Goal: Check status: Check status

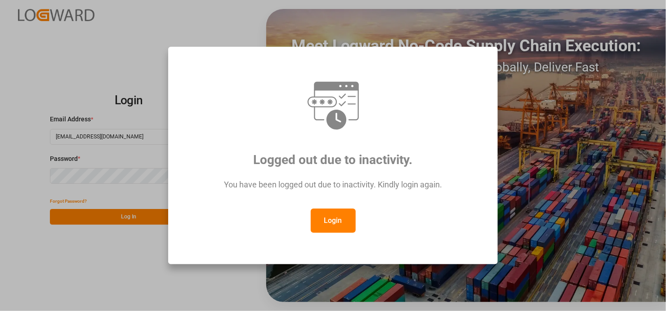
click at [321, 215] on button "Login" at bounding box center [333, 221] width 45 height 24
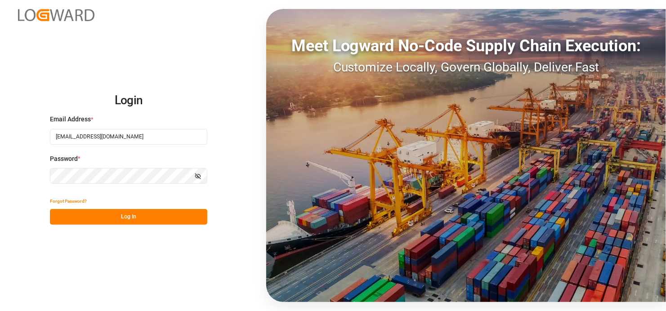
click at [139, 219] on button "Log In" at bounding box center [128, 217] width 157 height 16
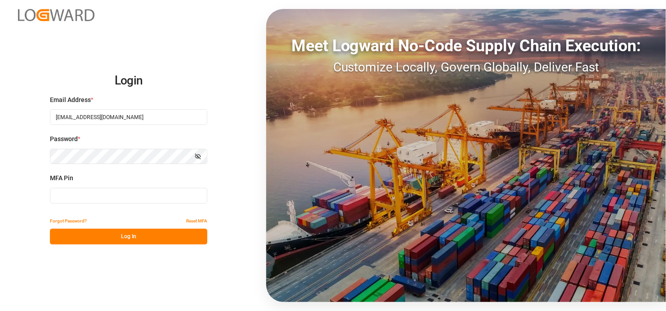
click at [89, 192] on input at bounding box center [128, 196] width 157 height 16
type input "055549"
click at [128, 234] on button "Log In" at bounding box center [128, 237] width 157 height 16
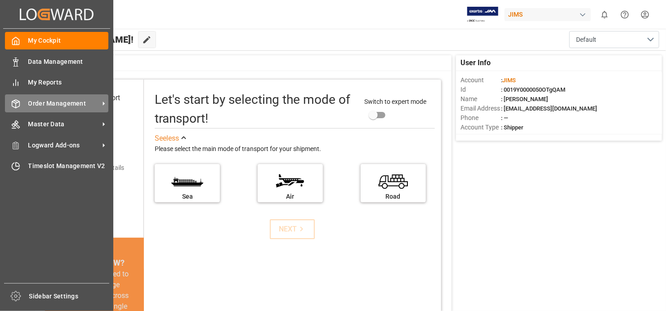
click at [99, 103] on icon at bounding box center [103, 103] width 9 height 9
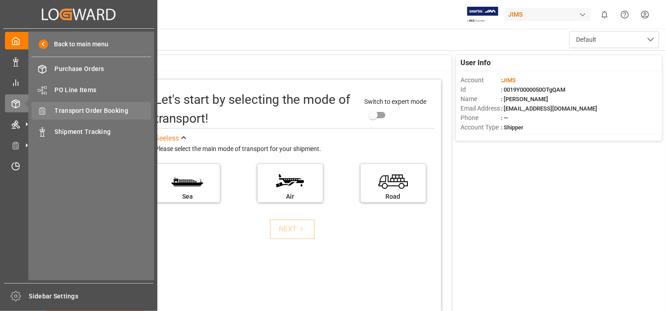
click at [121, 109] on span "Transport Order Booking" at bounding box center [103, 110] width 97 height 9
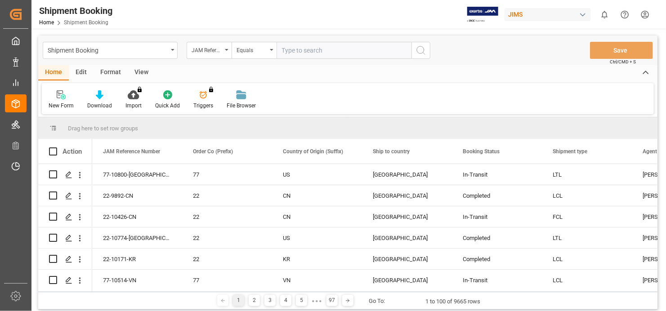
click at [310, 48] on input "text" at bounding box center [344, 50] width 135 height 17
type input "77-9124-[GEOGRAPHIC_DATA]"
click at [419, 48] on icon "search button" at bounding box center [421, 50] width 11 height 11
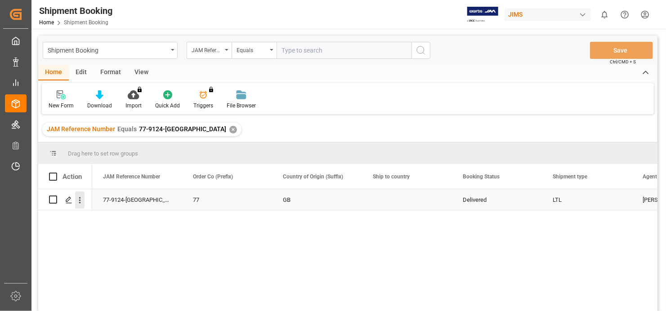
click at [81, 200] on icon "open menu" at bounding box center [79, 200] width 9 height 9
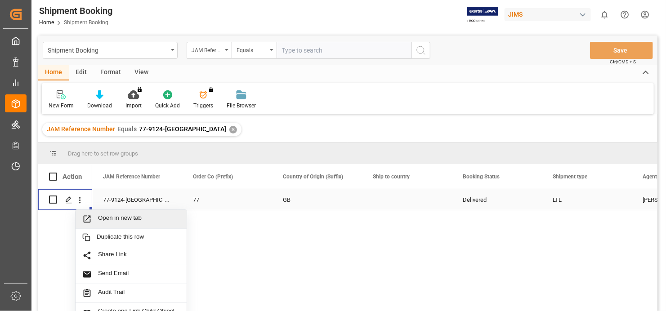
click at [153, 218] on span "Open in new tab" at bounding box center [139, 219] width 82 height 9
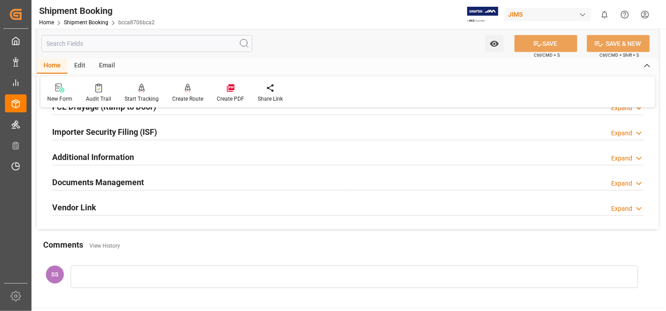
scroll to position [270, 0]
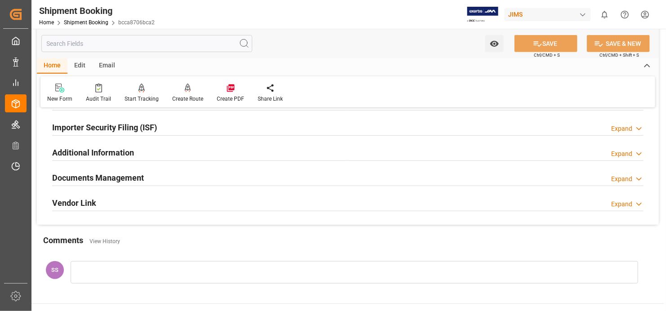
click at [130, 176] on h2 "Documents Management" at bounding box center [98, 178] width 92 height 12
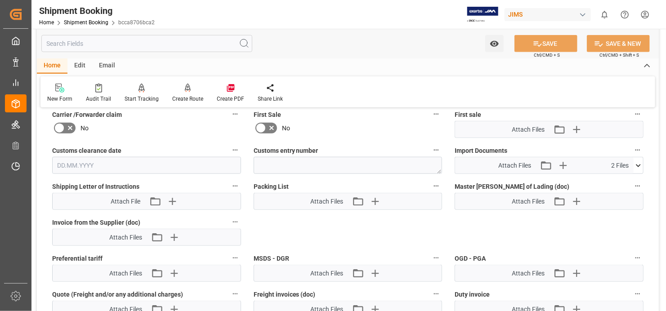
scroll to position [450, 0]
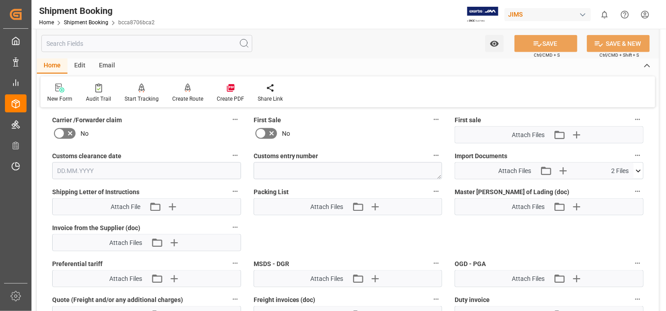
click at [640, 168] on icon at bounding box center [638, 170] width 9 height 9
click at [634, 183] on icon at bounding box center [633, 187] width 9 height 9
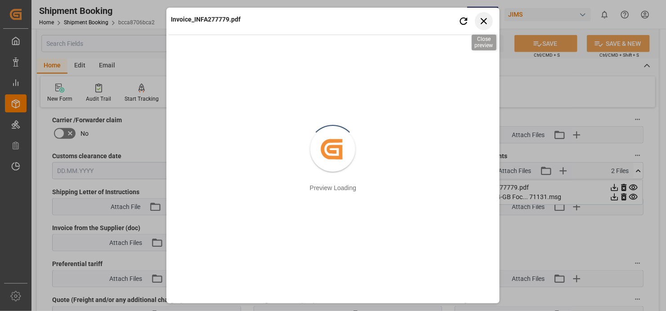
click at [482, 19] on icon "button" at bounding box center [484, 21] width 6 height 6
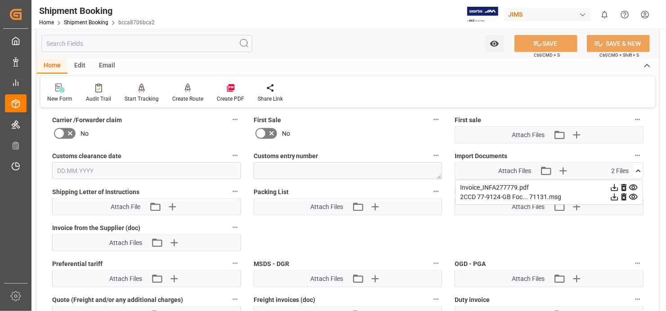
click at [631, 192] on icon at bounding box center [633, 196] width 9 height 9
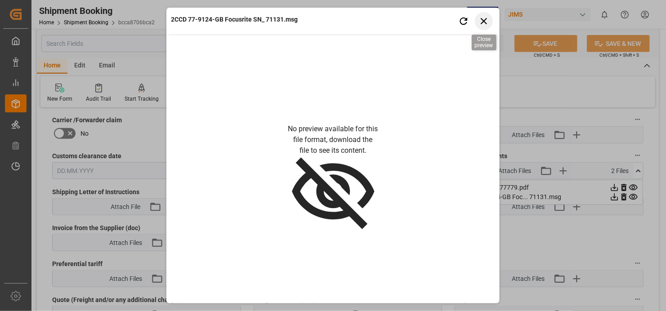
click at [484, 15] on icon "button" at bounding box center [483, 20] width 11 height 11
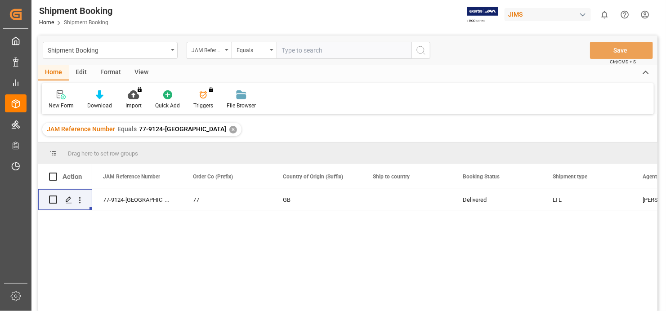
click at [317, 49] on input "text" at bounding box center [344, 50] width 135 height 17
click at [229, 127] on div "✕" at bounding box center [233, 130] width 8 height 8
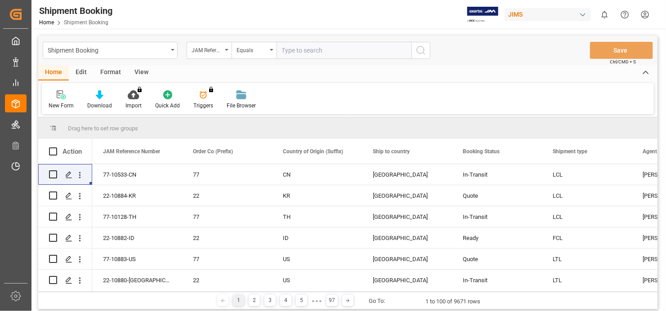
click at [343, 48] on input "text" at bounding box center [344, 50] width 135 height 17
type input "77-10544-BE"
click at [426, 53] on icon "search button" at bounding box center [421, 50] width 11 height 11
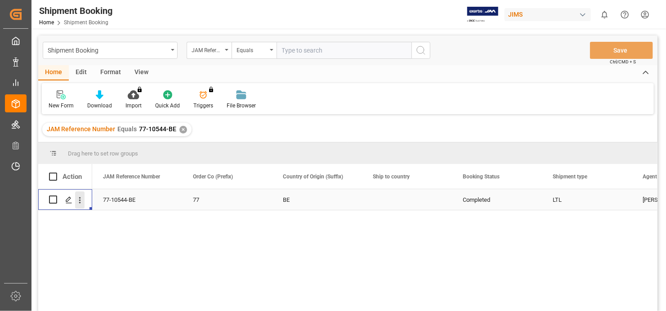
click at [82, 201] on icon "open menu" at bounding box center [79, 200] width 9 height 9
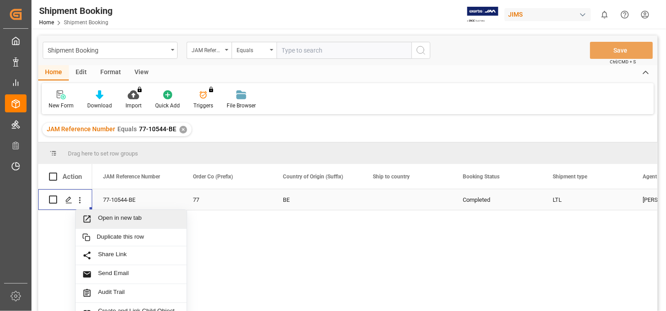
click at [120, 219] on span "Open in new tab" at bounding box center [139, 219] width 82 height 9
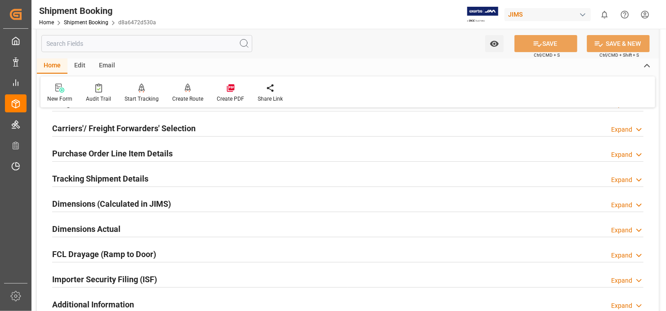
scroll to position [225, 0]
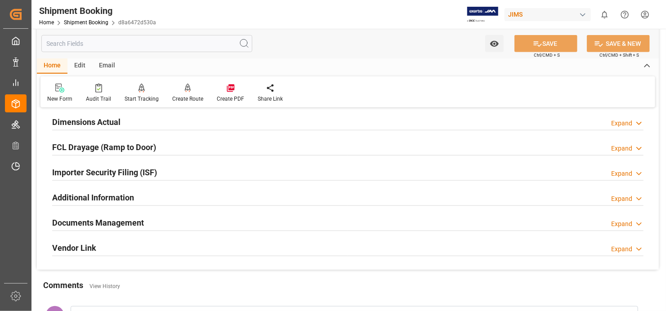
click at [142, 217] on h2 "Documents Management" at bounding box center [98, 223] width 92 height 12
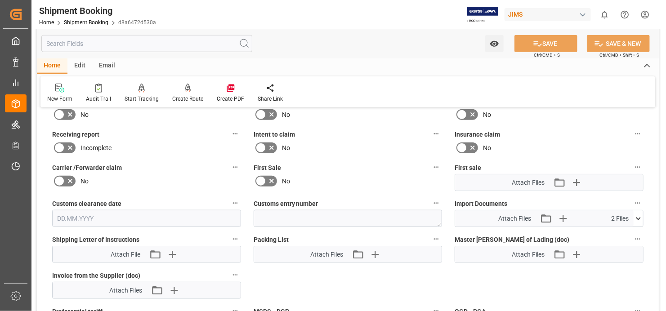
scroll to position [405, 0]
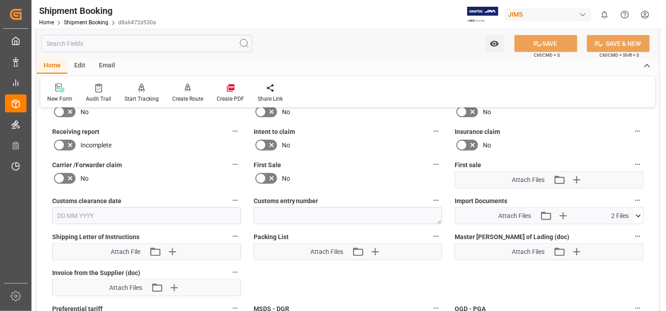
click at [639, 211] on icon at bounding box center [638, 215] width 9 height 9
click at [632, 229] on icon at bounding box center [633, 232] width 9 height 9
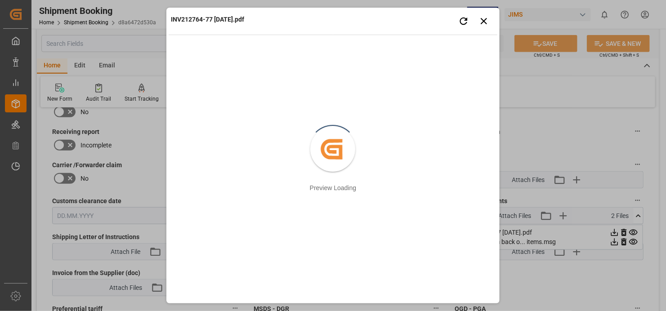
drag, startPoint x: 360, startPoint y: 17, endPoint x: 540, endPoint y: -5, distance: 180.7
click at [540, 0] on html "Created by potrace 1.15, written by Peter Selinger 2001-2017 Created by potrace…" at bounding box center [333, 155] width 666 height 311
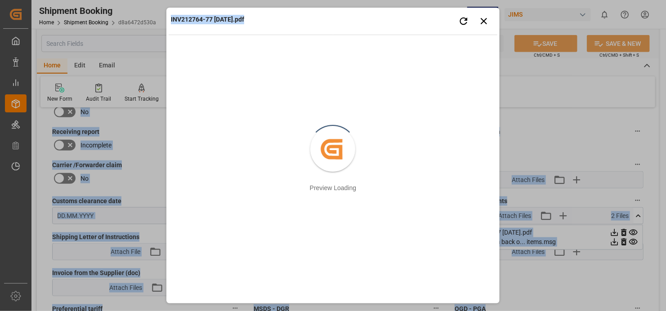
click at [282, 27] on div "INV212764-77 20-08-2025.pdf Retry Close preview" at bounding box center [333, 22] width 329 height 25
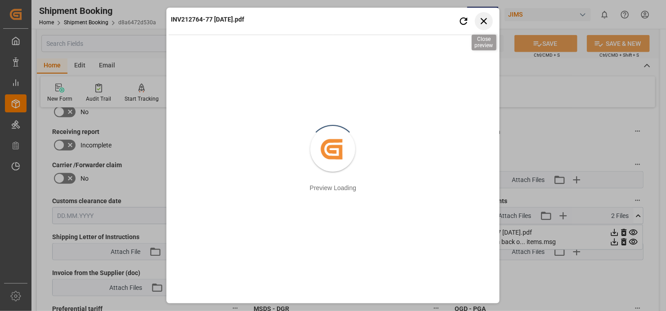
click at [484, 18] on icon "button" at bounding box center [483, 20] width 11 height 11
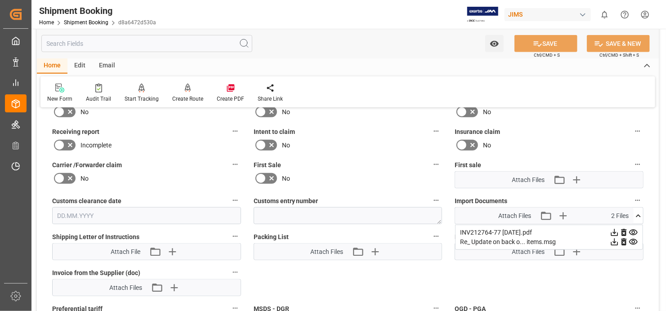
click at [635, 237] on icon at bounding box center [633, 241] width 9 height 9
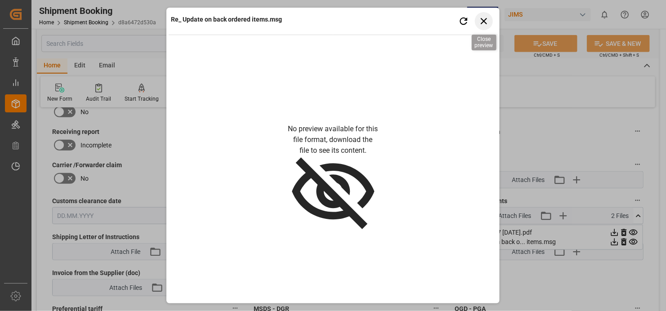
click at [483, 18] on icon "button" at bounding box center [483, 20] width 11 height 11
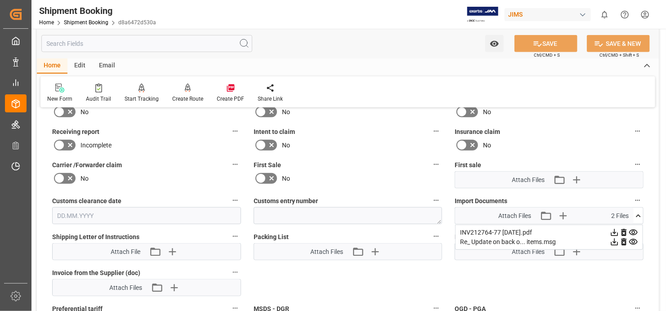
click at [499, 237] on div "Re_ Update on back o... items.msg" at bounding box center [549, 241] width 178 height 9
click at [631, 229] on icon at bounding box center [633, 232] width 9 height 9
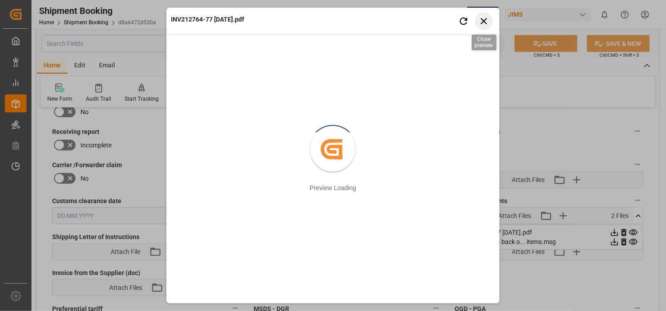
click at [486, 19] on icon "button" at bounding box center [483, 20] width 11 height 11
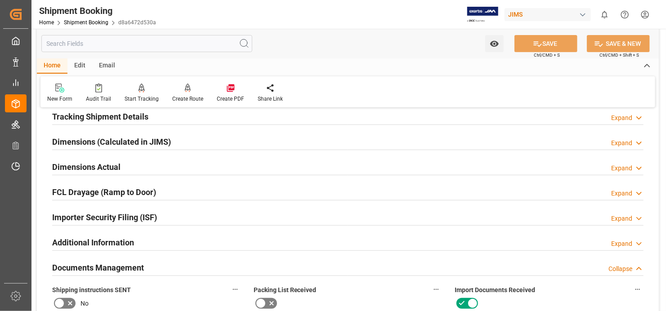
scroll to position [0, 0]
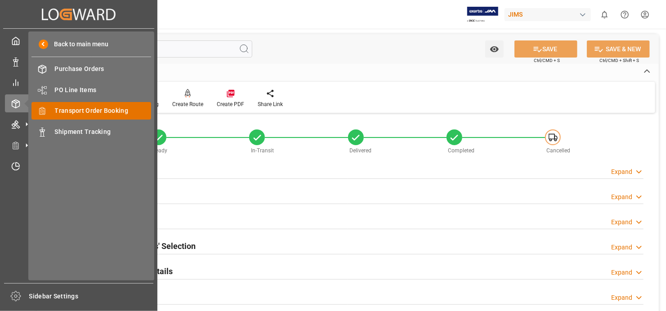
click at [94, 110] on span "Transport Order Booking" at bounding box center [103, 110] width 97 height 9
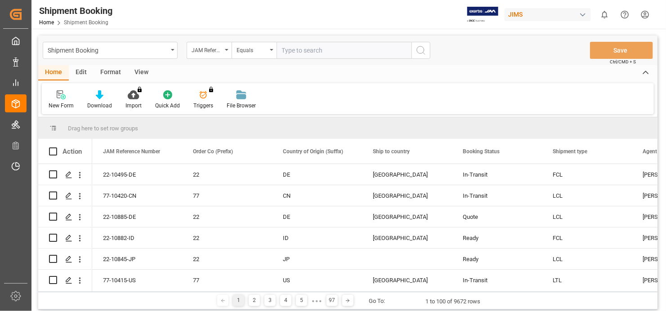
click at [337, 50] on input "text" at bounding box center [344, 50] width 135 height 17
type input "77-10804-[GEOGRAPHIC_DATA]"
click at [425, 49] on icon "search button" at bounding box center [421, 50] width 11 height 11
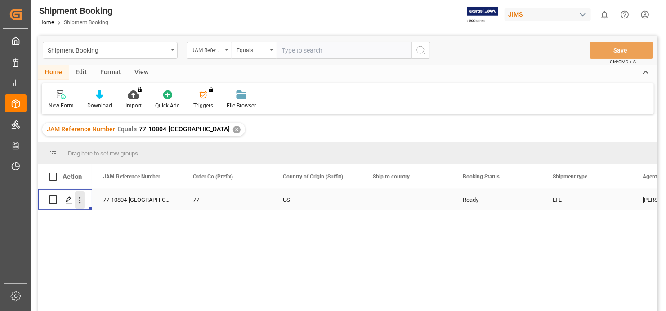
click at [80, 200] on icon "open menu" at bounding box center [80, 200] width 2 height 6
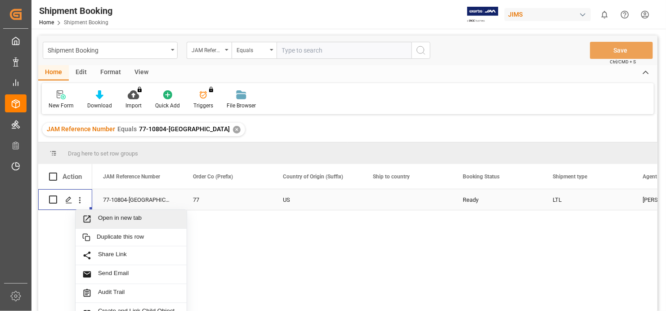
click at [126, 215] on span "Open in new tab" at bounding box center [139, 219] width 82 height 9
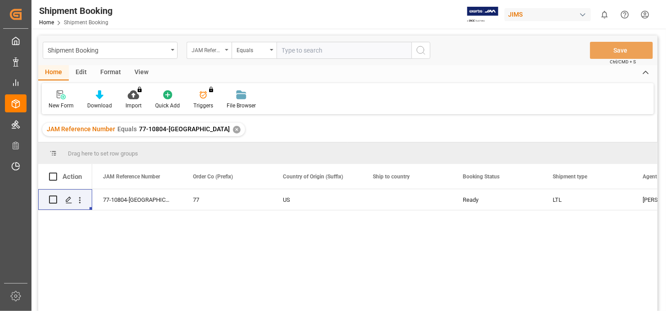
click at [228, 47] on div "JAM Reference Number" at bounding box center [209, 50] width 45 height 17
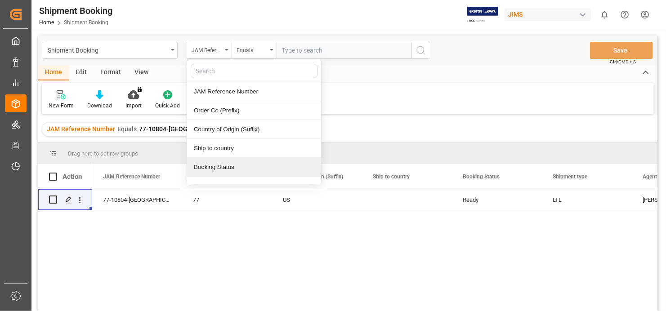
click at [209, 168] on div "Booking Status" at bounding box center [254, 167] width 134 height 19
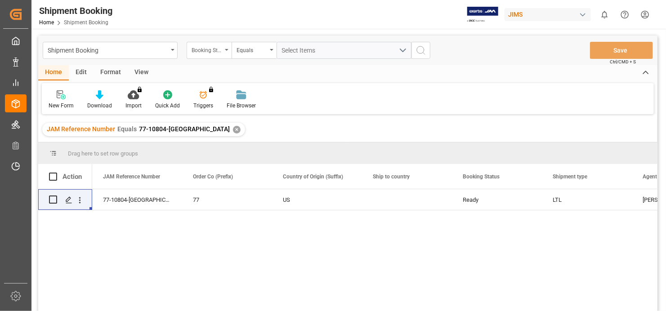
click at [228, 48] on div "Booking Status" at bounding box center [209, 50] width 45 height 17
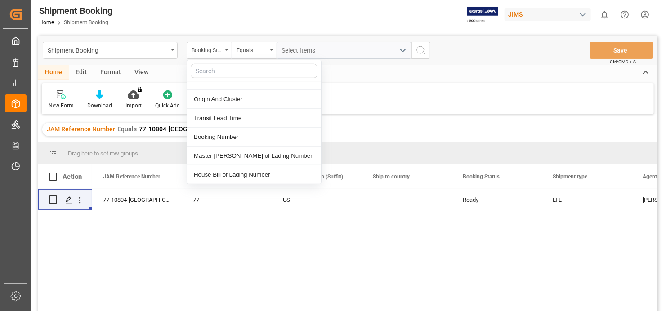
scroll to position [405, 0]
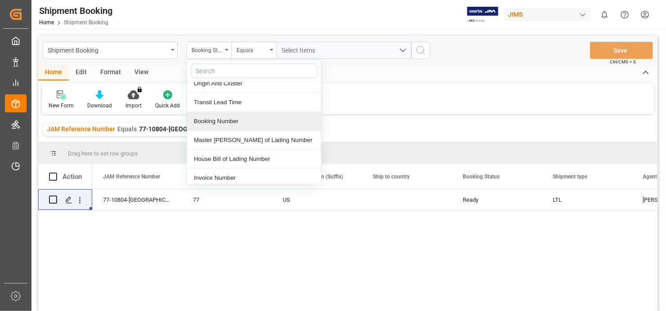
click at [242, 116] on div "Booking Number" at bounding box center [254, 121] width 134 height 19
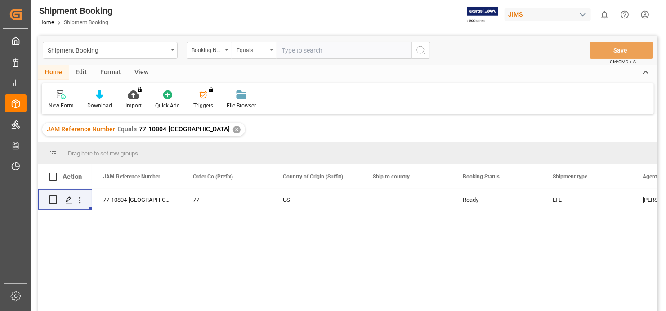
click at [269, 46] on div "Equals" at bounding box center [254, 50] width 45 height 17
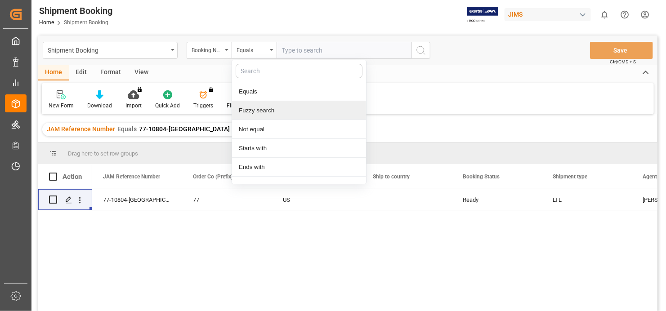
click at [256, 112] on div "Fuzzy search" at bounding box center [299, 110] width 134 height 19
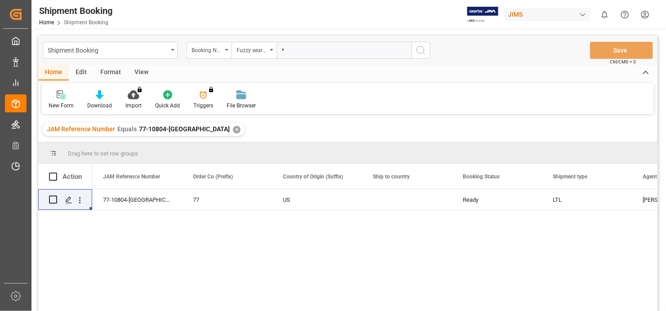
paste input "9321"
type input "*9321*"
click at [425, 45] on icon "search button" at bounding box center [421, 50] width 11 height 11
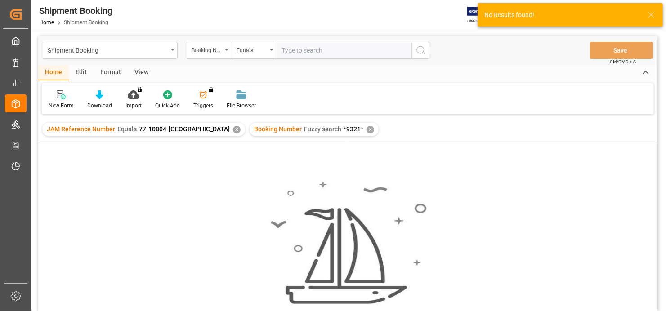
click at [233, 128] on div "✕" at bounding box center [237, 130] width 8 height 8
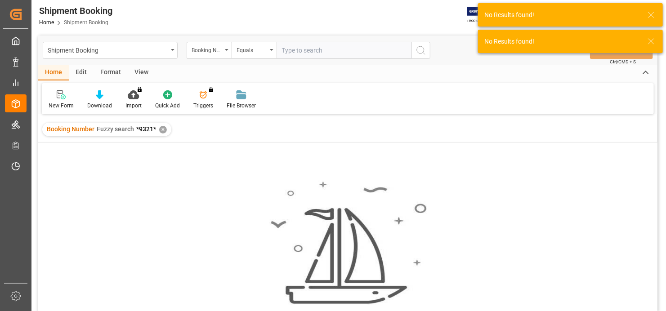
click at [161, 129] on div "✕" at bounding box center [163, 130] width 8 height 8
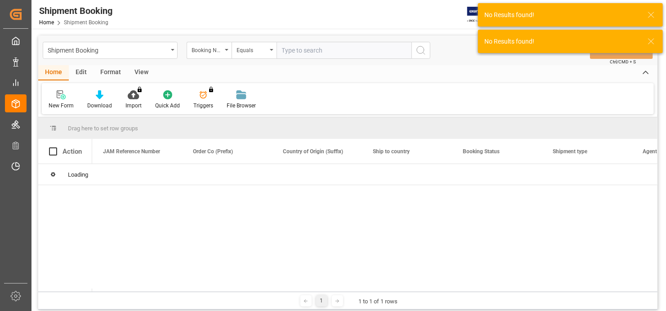
click at [331, 51] on input "text" at bounding box center [344, 50] width 135 height 17
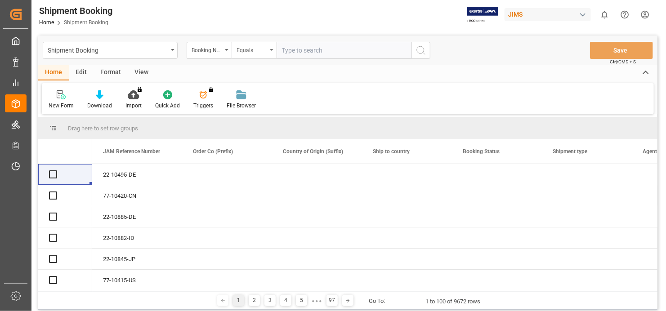
click at [276, 45] on div "Equals" at bounding box center [254, 50] width 45 height 17
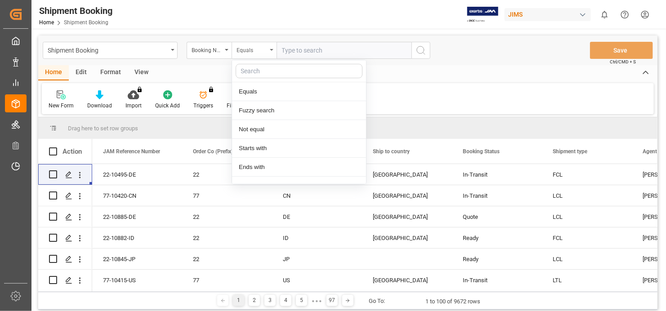
click at [275, 49] on div "Equals" at bounding box center [254, 50] width 45 height 17
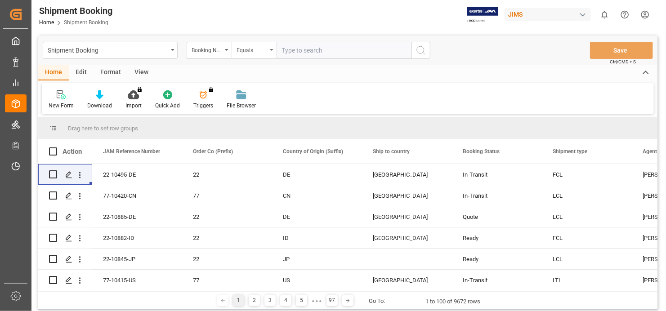
click at [267, 49] on div "Equals" at bounding box center [252, 49] width 31 height 10
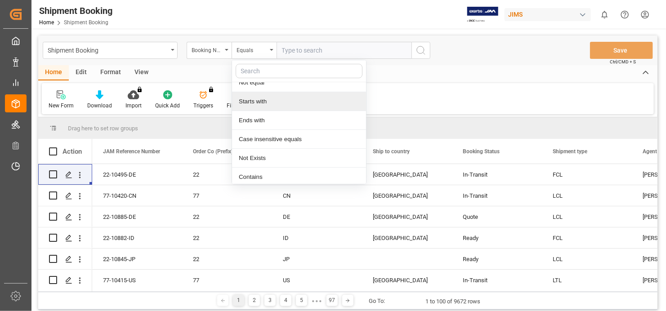
scroll to position [48, 0]
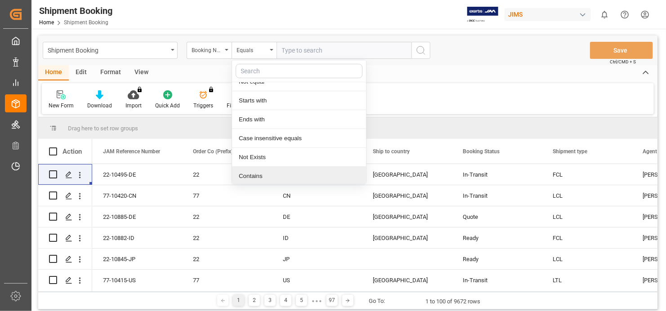
drag, startPoint x: 283, startPoint y: 176, endPoint x: 283, endPoint y: 156, distance: 19.8
click at [283, 177] on div "Contains" at bounding box center [299, 176] width 134 height 19
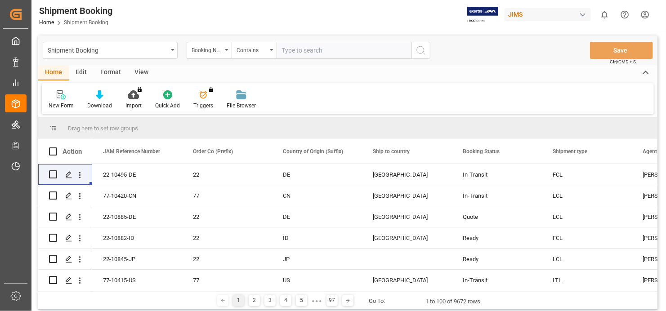
paste input "9321"
type input "9321"
click at [418, 46] on circle "search button" at bounding box center [420, 49] width 7 height 7
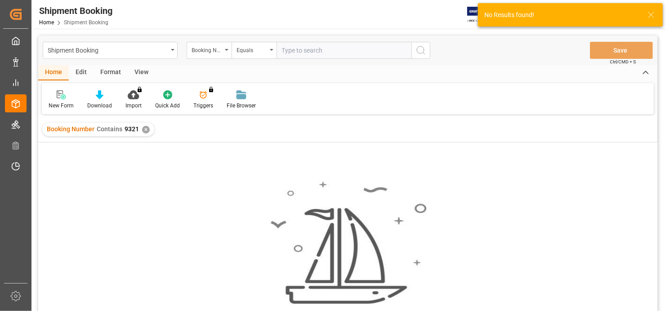
click at [143, 129] on div "✕" at bounding box center [146, 130] width 8 height 8
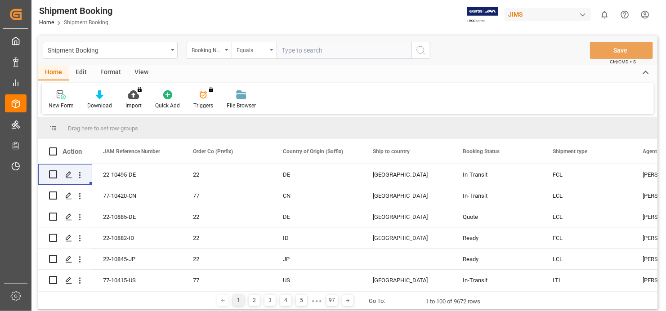
click at [273, 46] on div "Equals" at bounding box center [254, 50] width 45 height 17
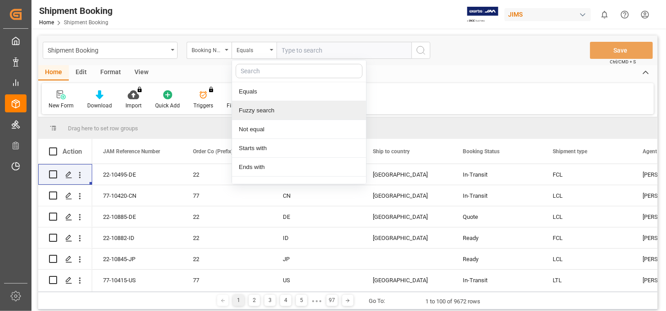
click at [277, 111] on div "Fuzzy search" at bounding box center [299, 110] width 134 height 19
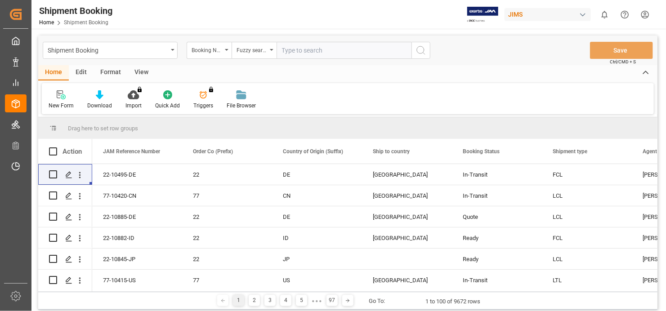
click at [293, 49] on input "text" at bounding box center [344, 50] width 135 height 17
paste input "9321"
type input "9321"
click at [419, 50] on icon "search button" at bounding box center [421, 50] width 11 height 11
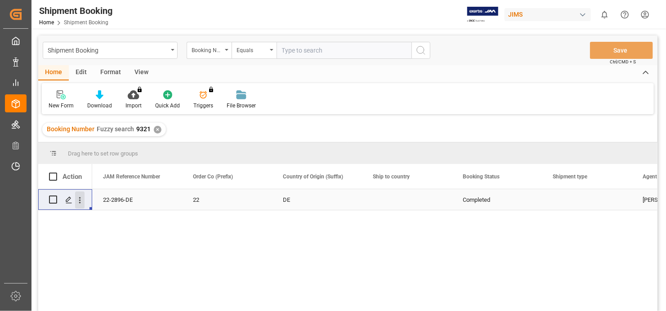
click at [80, 199] on icon "open menu" at bounding box center [79, 200] width 9 height 9
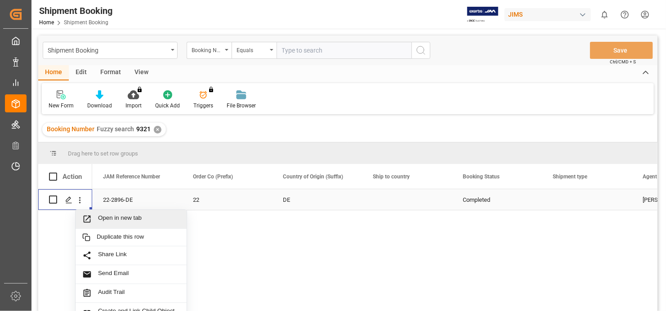
click at [125, 216] on span "Open in new tab" at bounding box center [139, 219] width 82 height 9
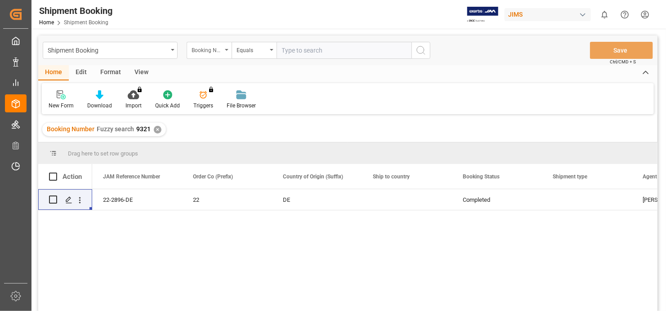
click at [227, 49] on icon "open menu" at bounding box center [227, 50] width 4 height 2
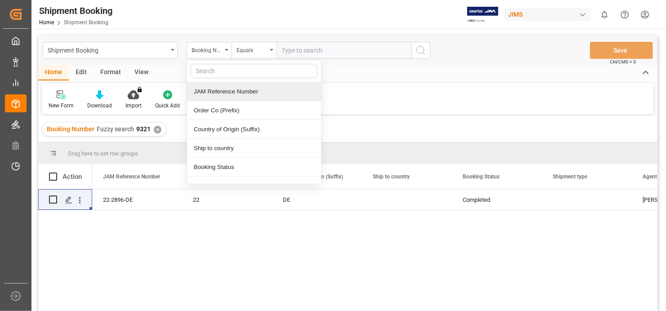
click at [229, 90] on div "JAM Reference Number" at bounding box center [254, 91] width 134 height 19
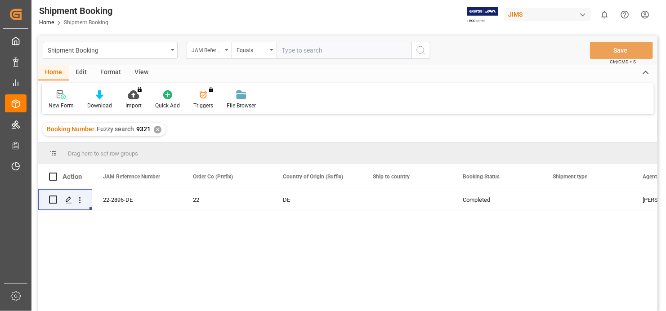
click at [312, 52] on input "text" at bounding box center [344, 50] width 135 height 17
paste input "77-10804-[GEOGRAPHIC_DATA]"
type input "77-10804-[GEOGRAPHIC_DATA]"
click at [422, 45] on icon "search button" at bounding box center [421, 50] width 11 height 11
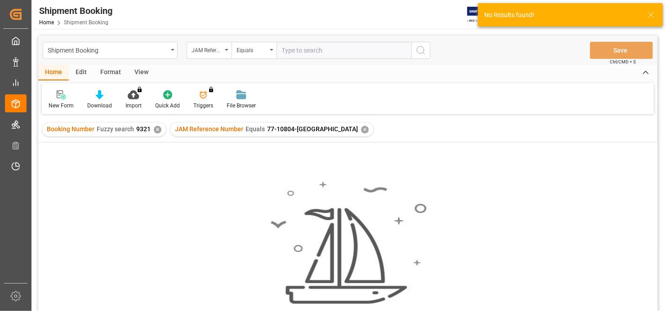
click at [155, 127] on div "✕" at bounding box center [158, 130] width 8 height 8
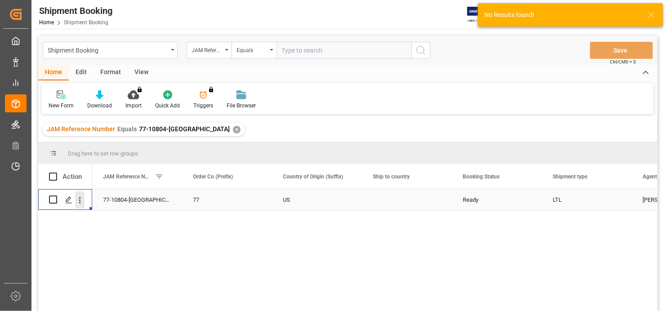
click at [77, 197] on icon "open menu" at bounding box center [79, 200] width 9 height 9
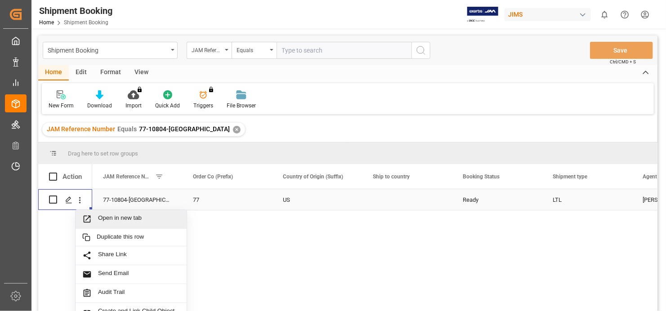
click at [127, 217] on span "Open in new tab" at bounding box center [139, 219] width 82 height 9
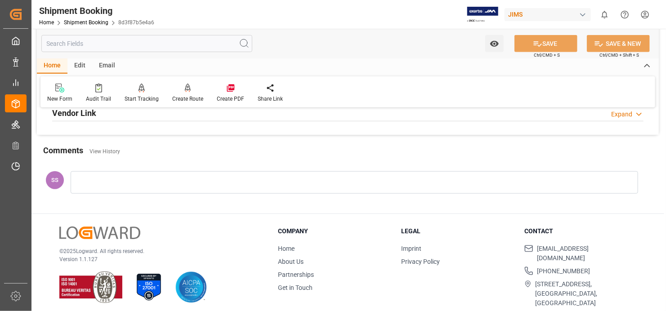
scroll to position [270, 0]
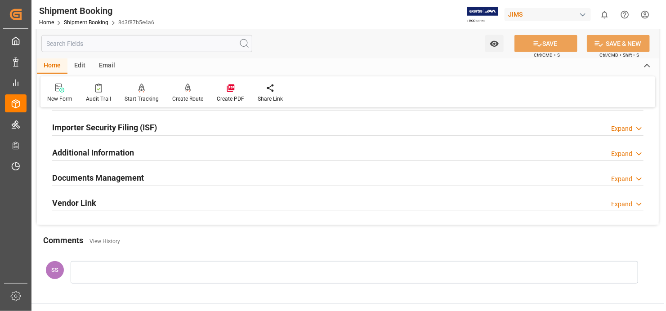
click at [107, 179] on h2 "Documents Management" at bounding box center [98, 178] width 92 height 12
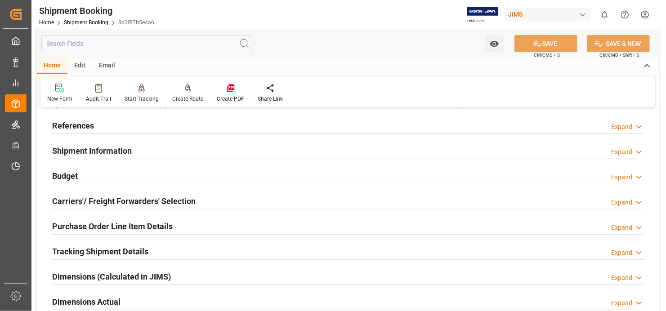
scroll to position [0, 0]
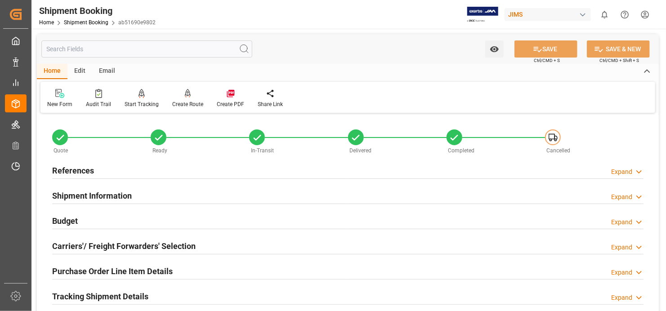
click at [85, 169] on h2 "References" at bounding box center [73, 171] width 42 height 12
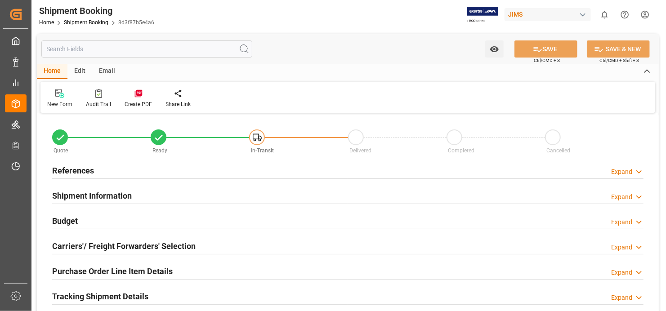
type input "29"
click at [99, 193] on h2 "Shipment Information" at bounding box center [92, 196] width 80 height 12
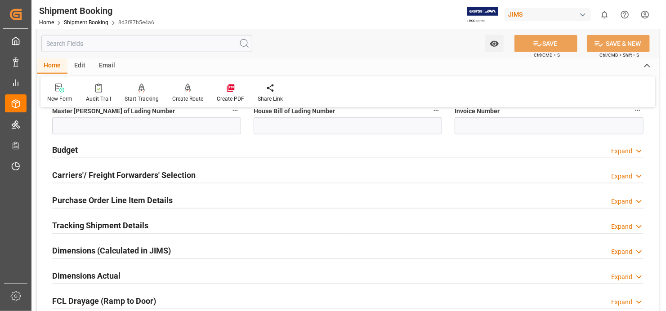
scroll to position [450, 0]
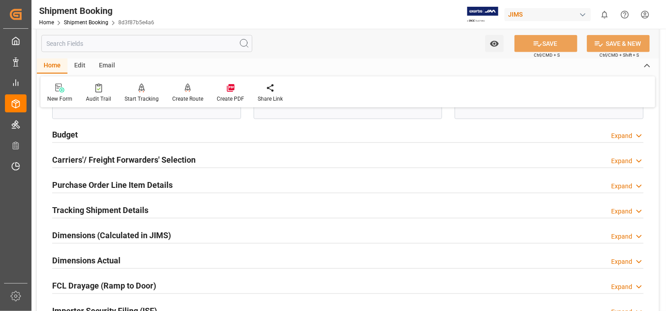
click at [629, 207] on div "Expand" at bounding box center [621, 211] width 21 height 9
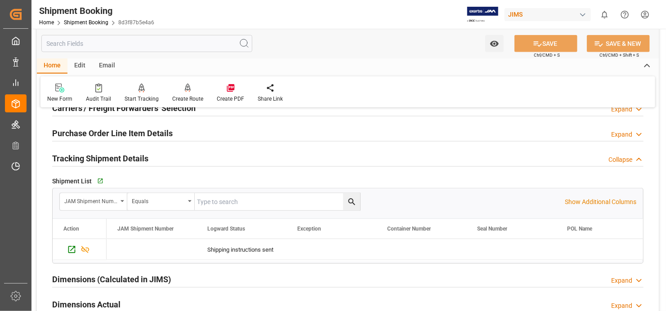
scroll to position [495, 0]
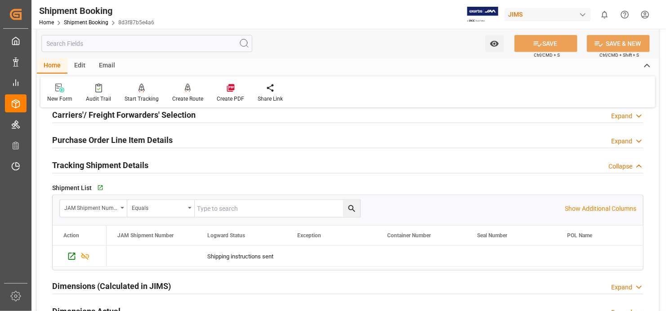
click at [629, 164] on div "Collapse" at bounding box center [620, 166] width 24 height 9
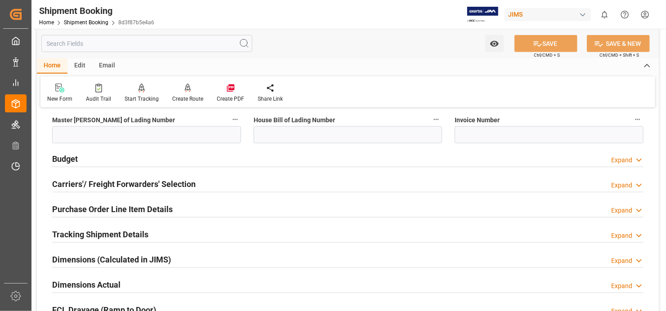
scroll to position [405, 0]
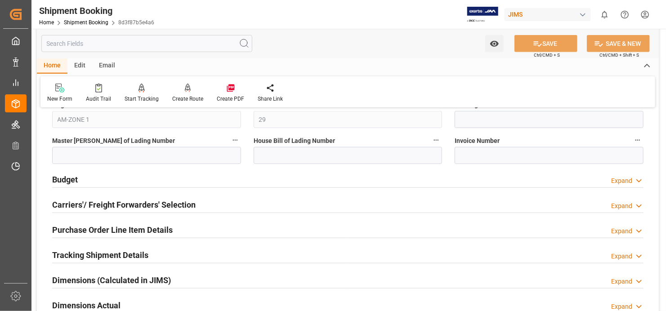
click at [622, 231] on div "Expand" at bounding box center [621, 231] width 21 height 9
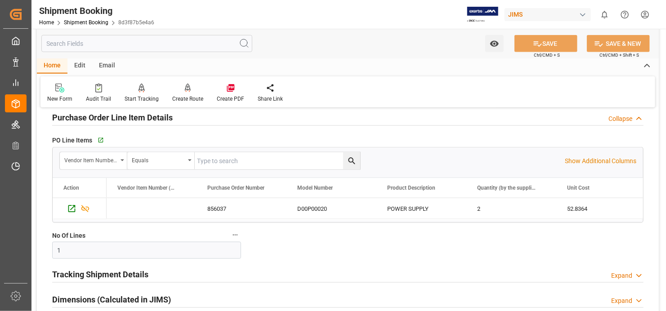
scroll to position [540, 0]
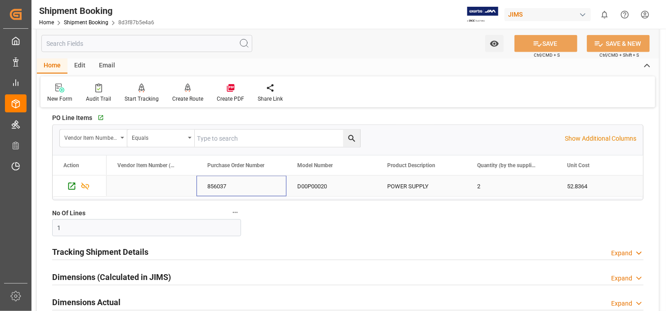
click at [207, 183] on div "856037" at bounding box center [242, 186] width 90 height 21
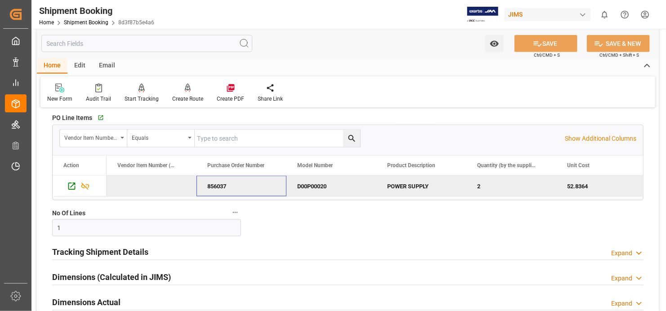
drag, startPoint x: 233, startPoint y: 185, endPoint x: 217, endPoint y: 186, distance: 15.3
click at [208, 179] on div "856037" at bounding box center [242, 186] width 90 height 21
drag, startPoint x: 327, startPoint y: 184, endPoint x: 302, endPoint y: 184, distance: 25.6
click at [302, 184] on div "D00P00020" at bounding box center [331, 186] width 90 height 21
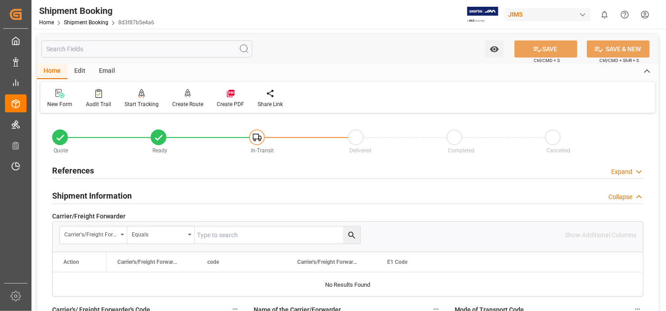
scroll to position [540, 0]
